Goal: Task Accomplishment & Management: Use online tool/utility

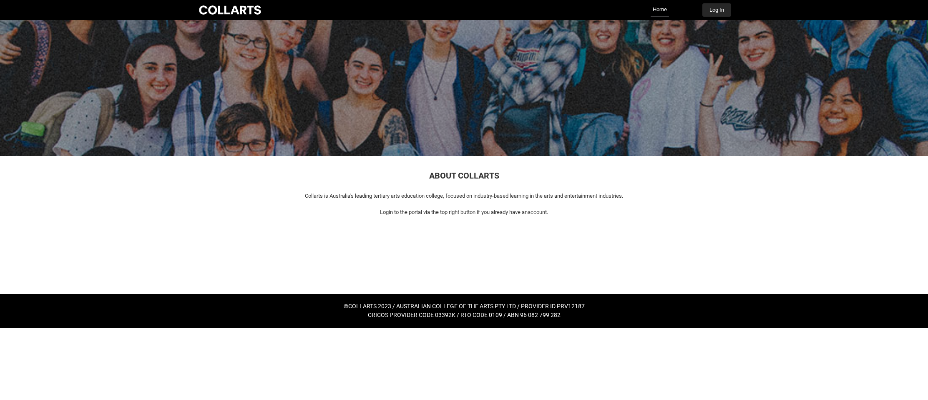
click at [717, 10] on button "Log In" at bounding box center [716, 9] width 29 height 13
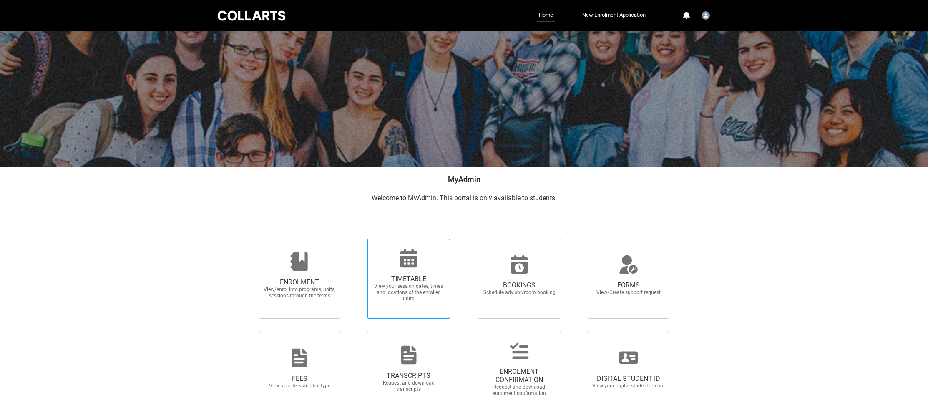
click at [429, 254] on div at bounding box center [409, 258] width 80 height 20
click at [357, 239] on input "TIMETABLE View your session dates, times and locations of the enrolled units" at bounding box center [356, 238] width 0 height 0
radio input "true"
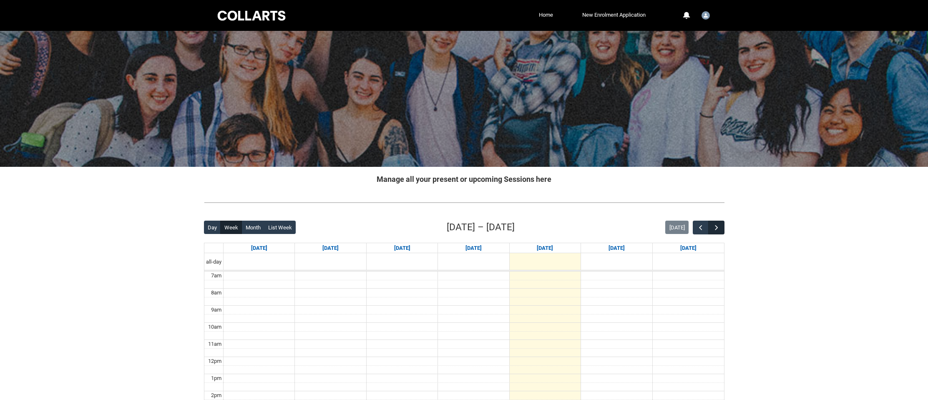
click at [719, 226] on span "button" at bounding box center [716, 228] width 8 height 8
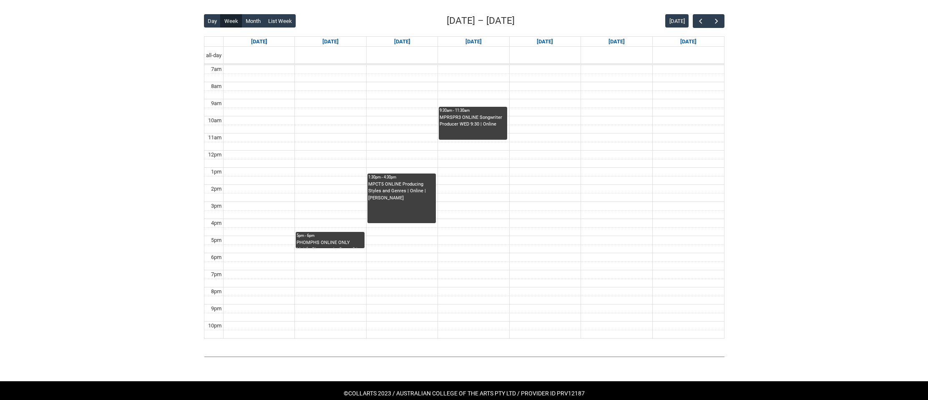
scroll to position [206, 0]
click at [721, 21] on button "button" at bounding box center [716, 21] width 16 height 14
click at [704, 22] on span "button" at bounding box center [700, 21] width 8 height 8
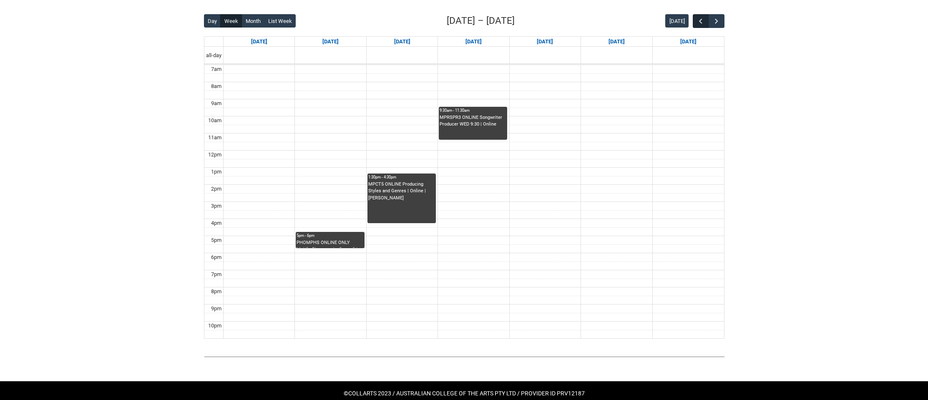
click at [704, 21] on span "button" at bounding box center [700, 21] width 8 height 8
click at [706, 21] on button "button" at bounding box center [701, 21] width 16 height 14
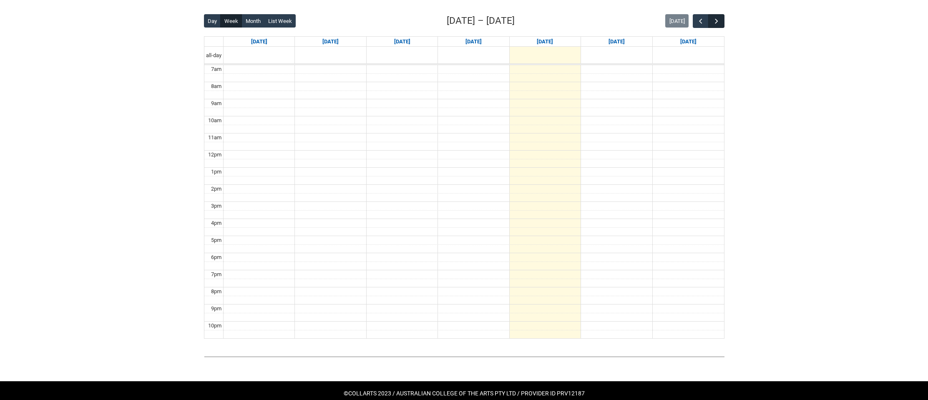
click at [718, 20] on span "button" at bounding box center [716, 21] width 8 height 8
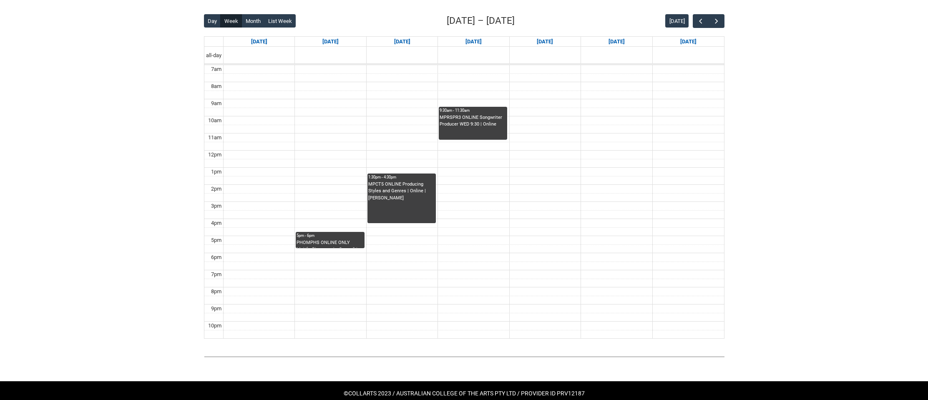
click at [722, 28] on div "Day Week Month List Week [DATE] – [DATE] [DATE] [DATE] [DATE] [DATE] [DATE] [DA…" at bounding box center [464, 176] width 520 height 325
click at [720, 23] on span "button" at bounding box center [716, 21] width 8 height 8
click at [719, 23] on span "button" at bounding box center [716, 21] width 8 height 8
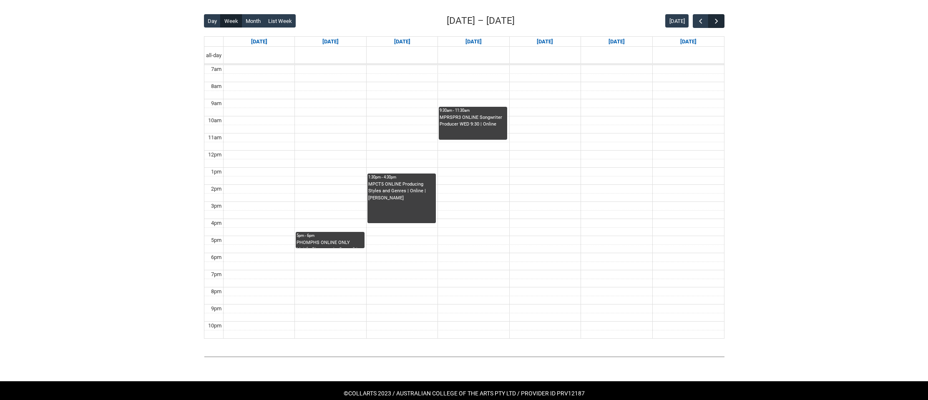
click at [719, 23] on span "button" at bounding box center [716, 21] width 8 height 8
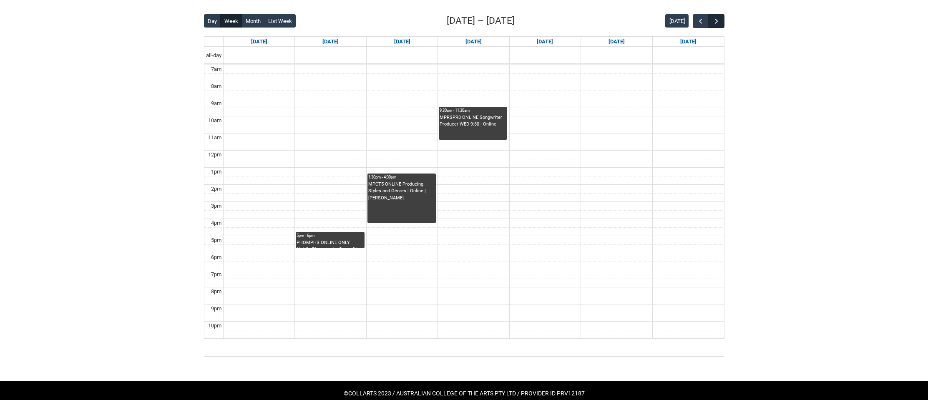
click at [719, 23] on span "button" at bounding box center [716, 21] width 8 height 8
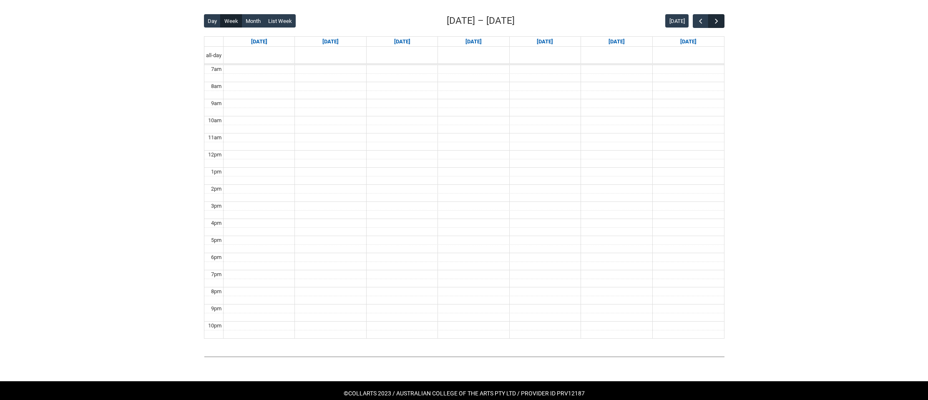
click at [719, 23] on span "button" at bounding box center [716, 21] width 8 height 8
click at [696, 23] on button "button" at bounding box center [701, 21] width 16 height 14
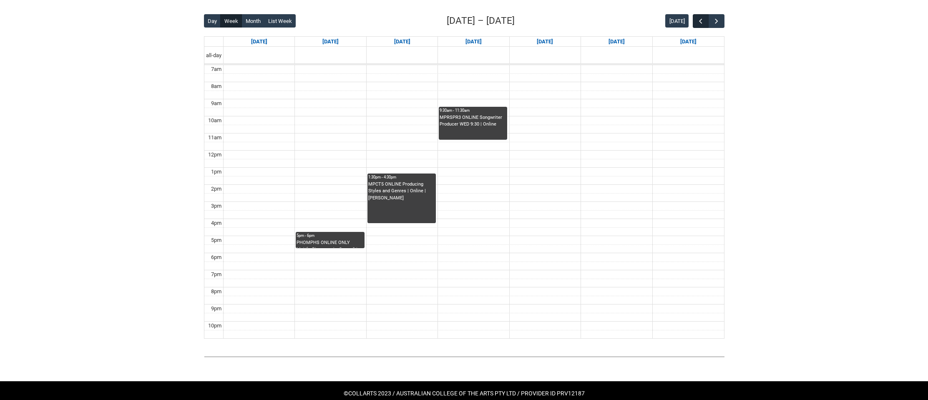
click at [696, 23] on button "button" at bounding box center [701, 21] width 16 height 14
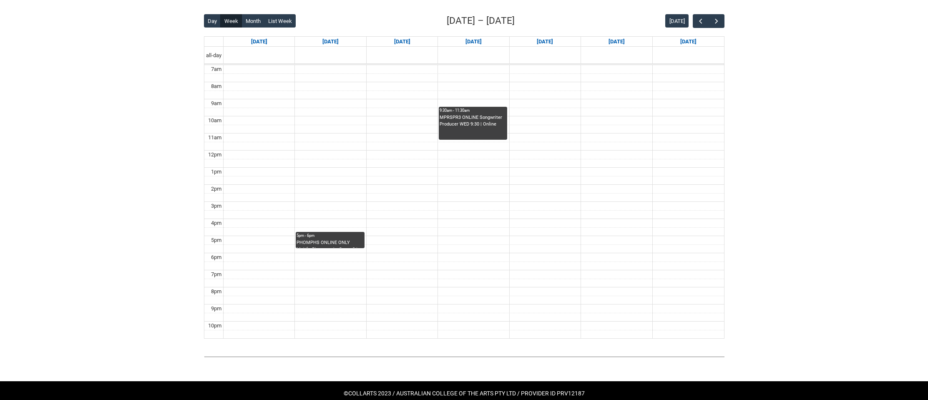
click at [754, 37] on div "Skip to Main Content Collarts Education Community Home New Enrolment Applicatio…" at bounding box center [464, 104] width 928 height 621
click at [697, 20] on span "button" at bounding box center [700, 21] width 8 height 8
drag, startPoint x: 433, startPoint y: 111, endPoint x: 544, endPoint y: 102, distance: 110.8
click at [544, 101] on tbody "7am 8am 9am 10am 11am 12pm 1pm 2pm 3pm 4pm 5pm 6pm 7pm 8pm 9pm 10pm" at bounding box center [464, 201] width 520 height 273
